Goal: Navigation & Orientation: Find specific page/section

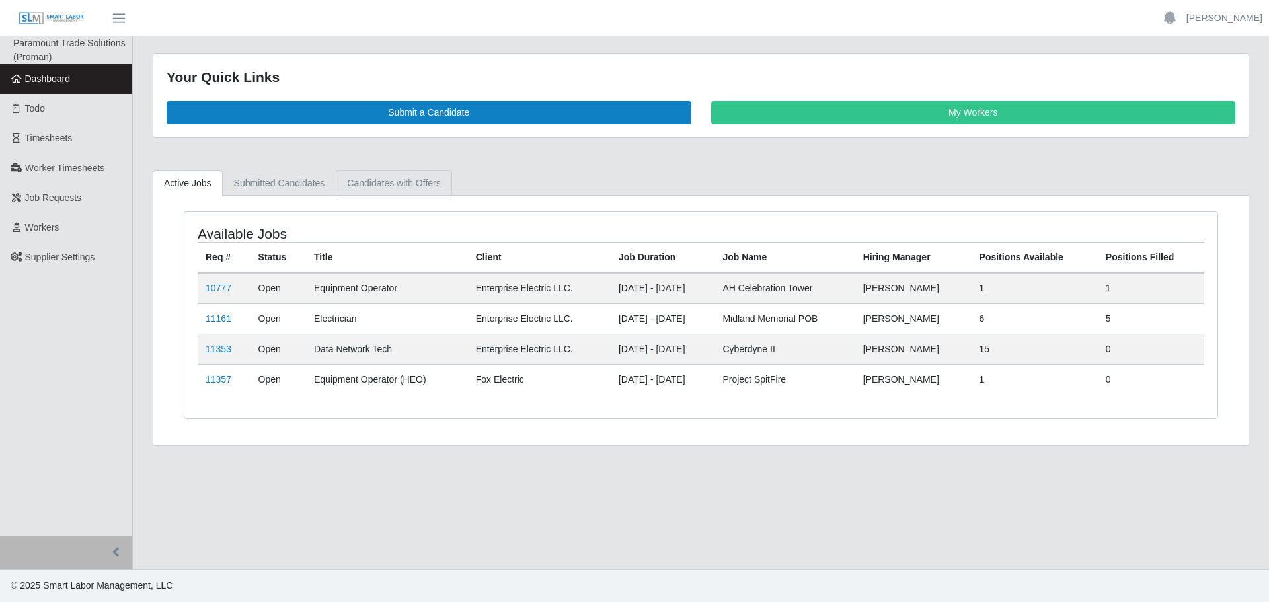
click at [421, 186] on link "Candidates with Offers" at bounding box center [394, 183] width 116 height 26
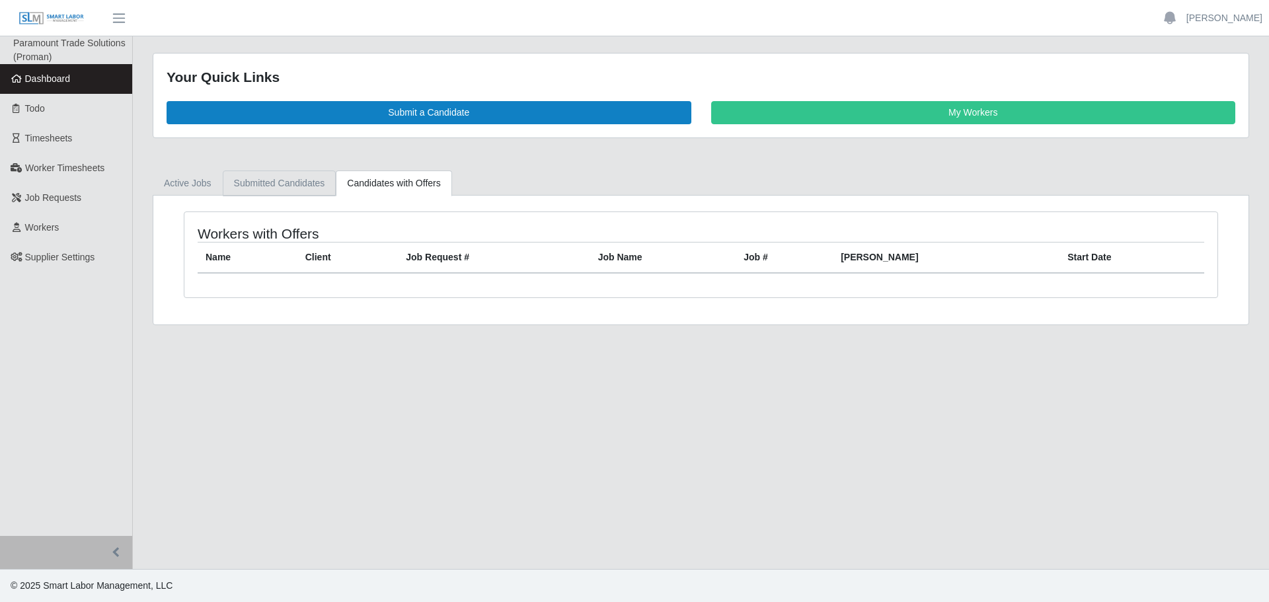
click at [243, 183] on link "Submitted Candidates" at bounding box center [280, 183] width 114 height 26
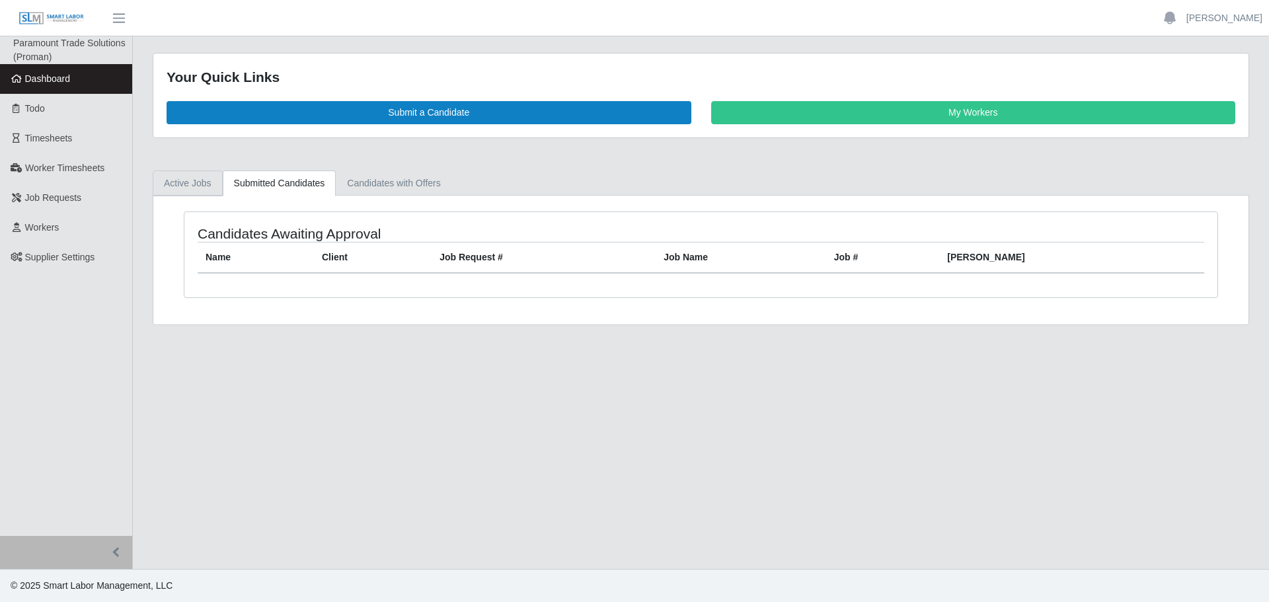
click at [186, 175] on link "Active Jobs" at bounding box center [188, 183] width 70 height 26
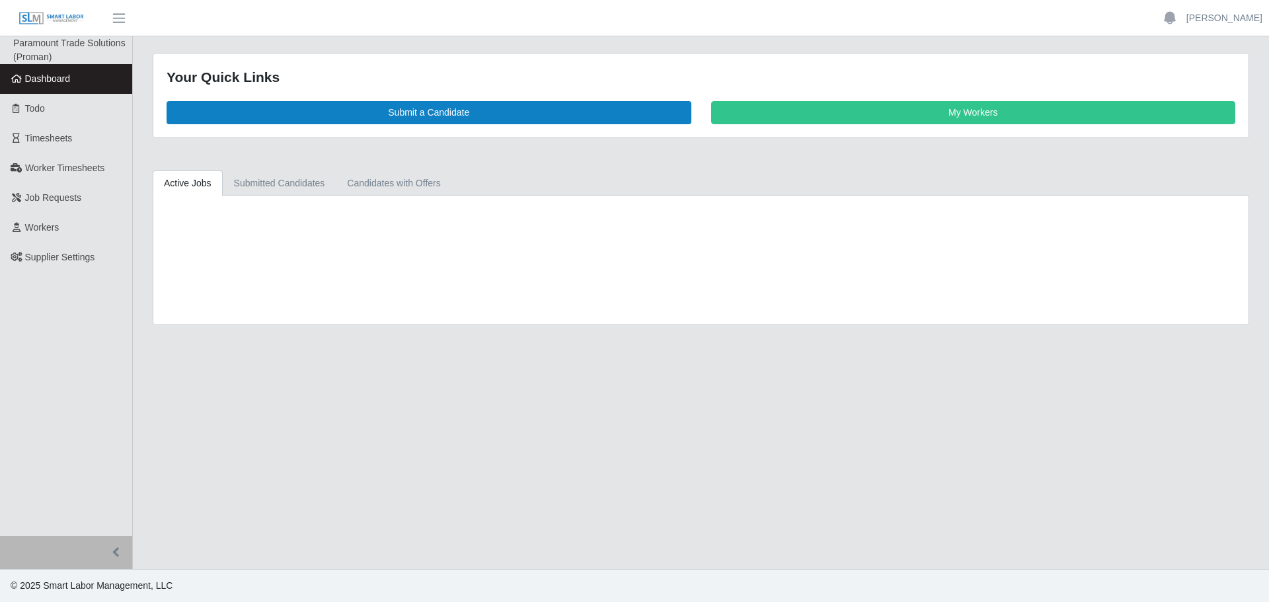
click at [186, 175] on link "Active Jobs" at bounding box center [188, 183] width 70 height 26
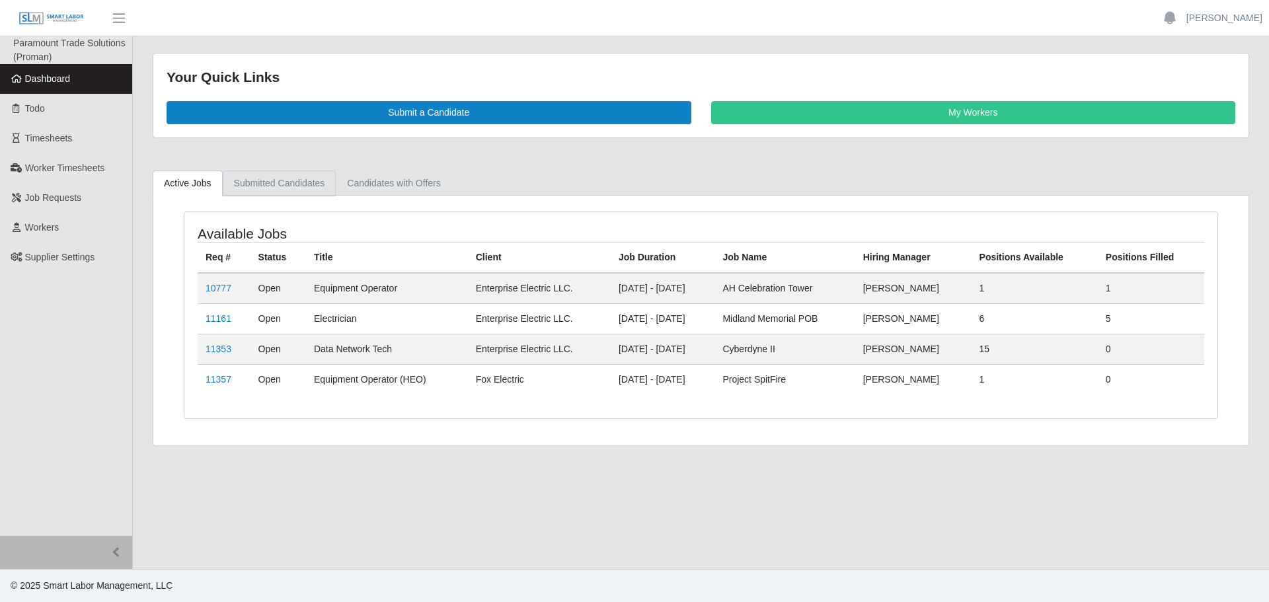
click at [266, 174] on link "Submitted Candidates" at bounding box center [280, 183] width 114 height 26
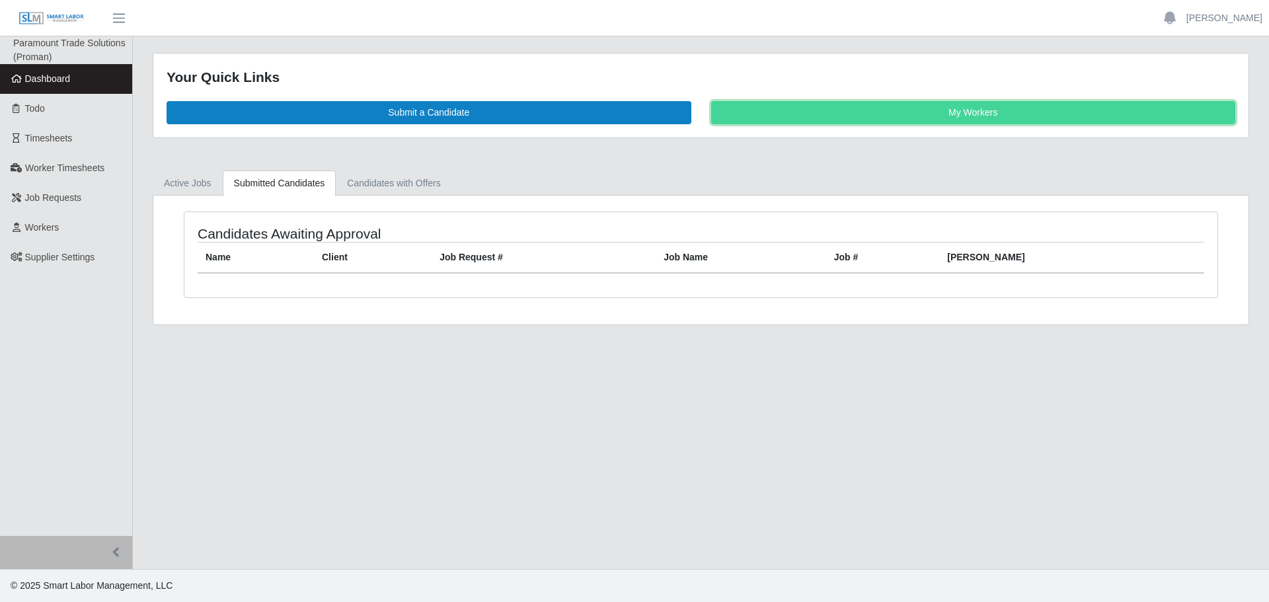
click at [1086, 101] on link "My Workers" at bounding box center [973, 112] width 525 height 23
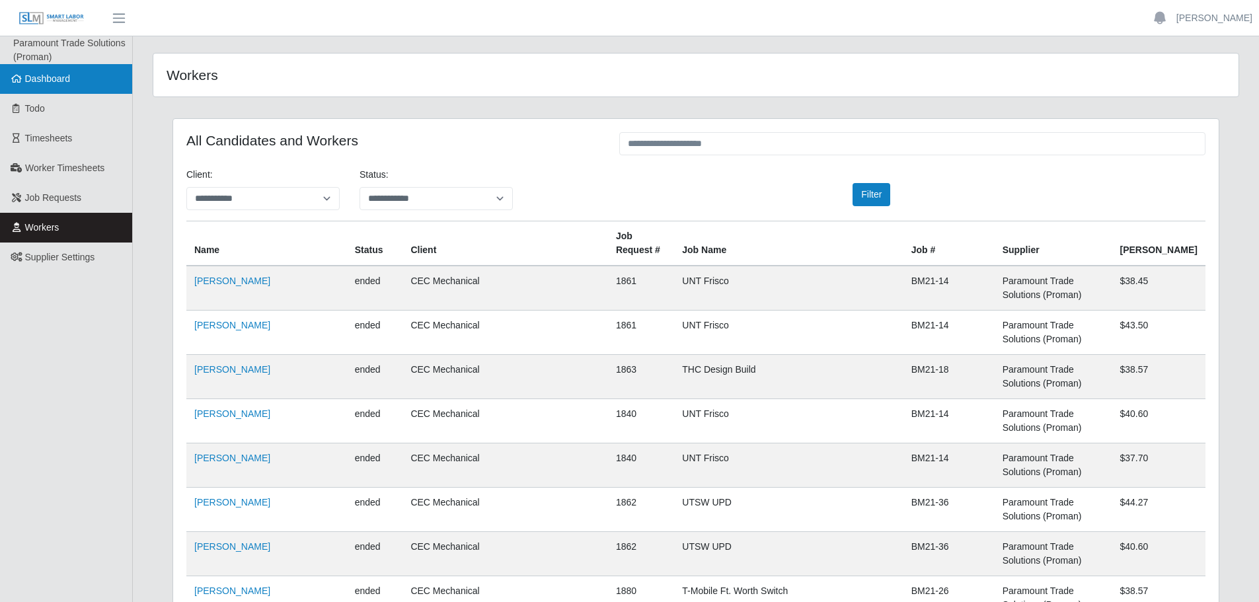
click at [91, 82] on link "Dashboard" at bounding box center [66, 79] width 132 height 30
